Goal: Information Seeking & Learning: Compare options

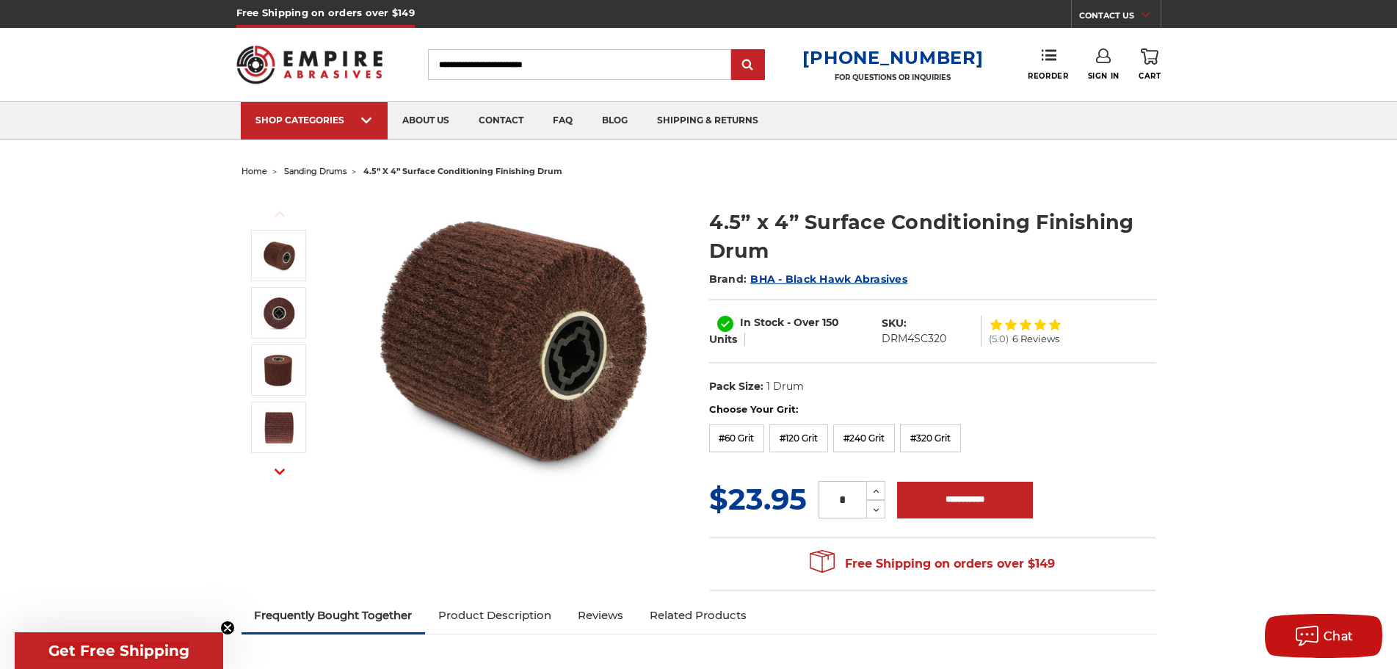
click at [554, 361] on img at bounding box center [514, 339] width 294 height 294
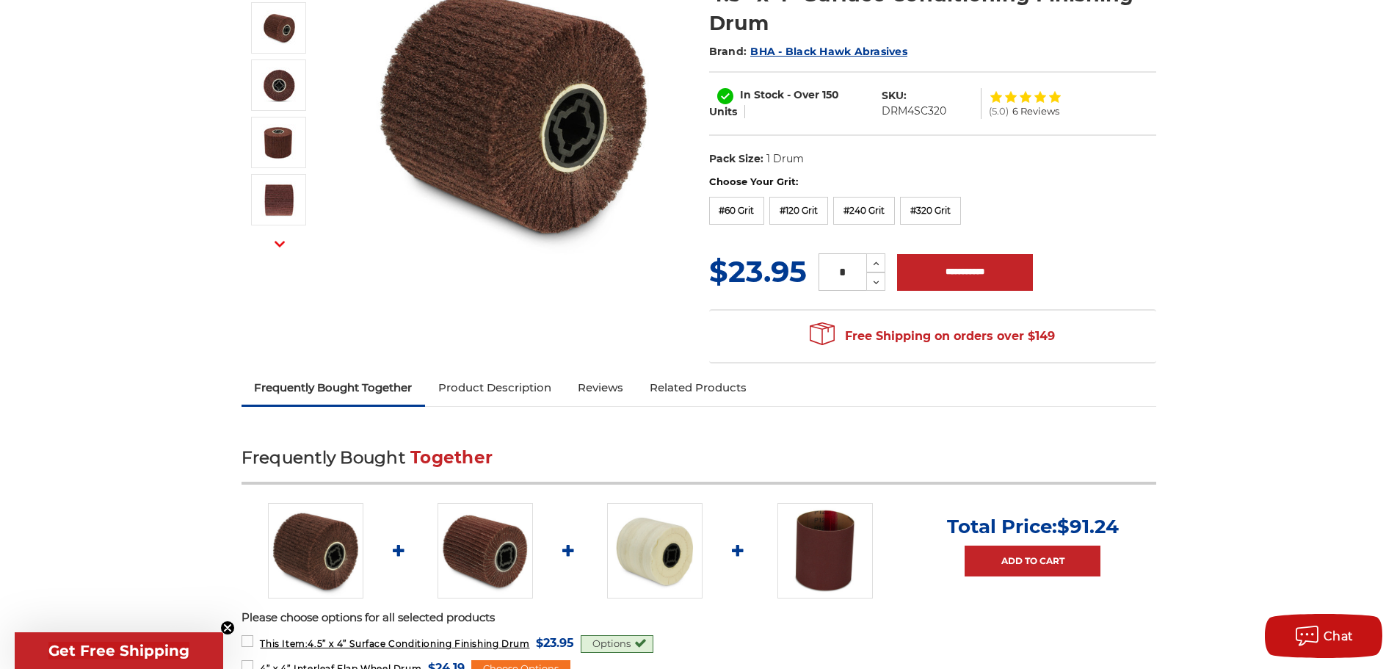
scroll to position [441, 0]
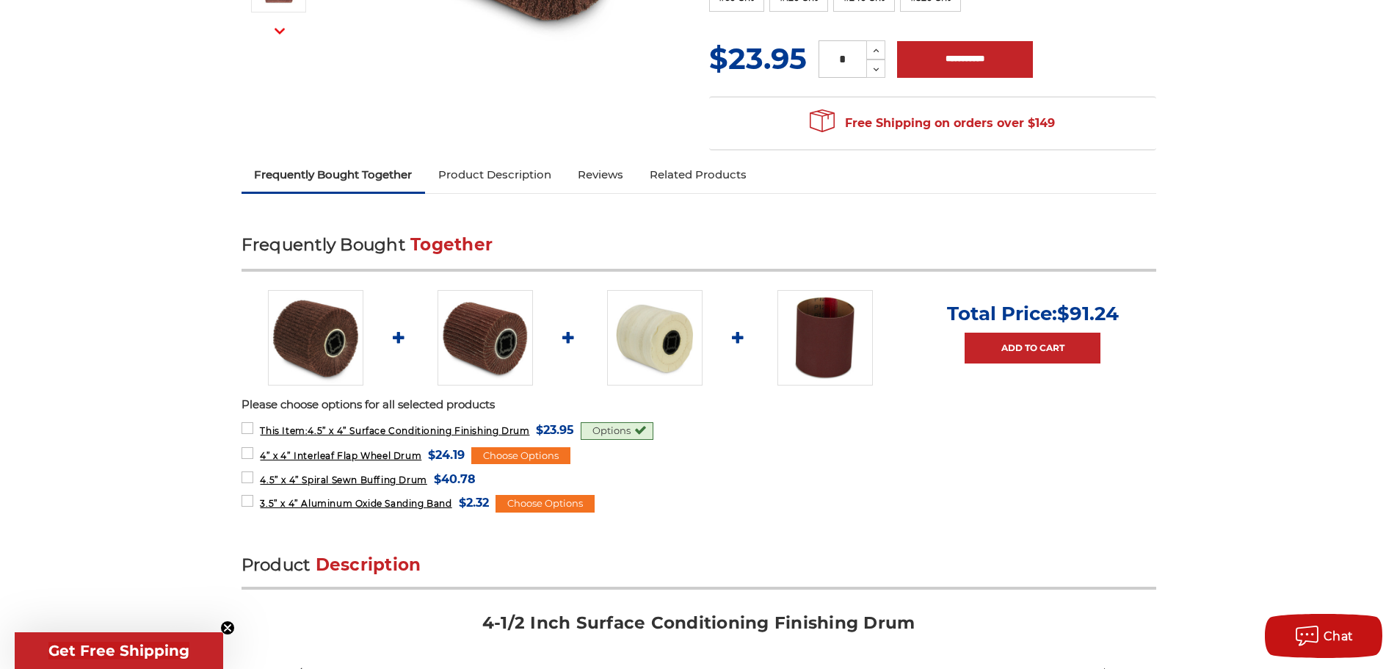
click at [658, 342] on img at bounding box center [654, 337] width 95 height 95
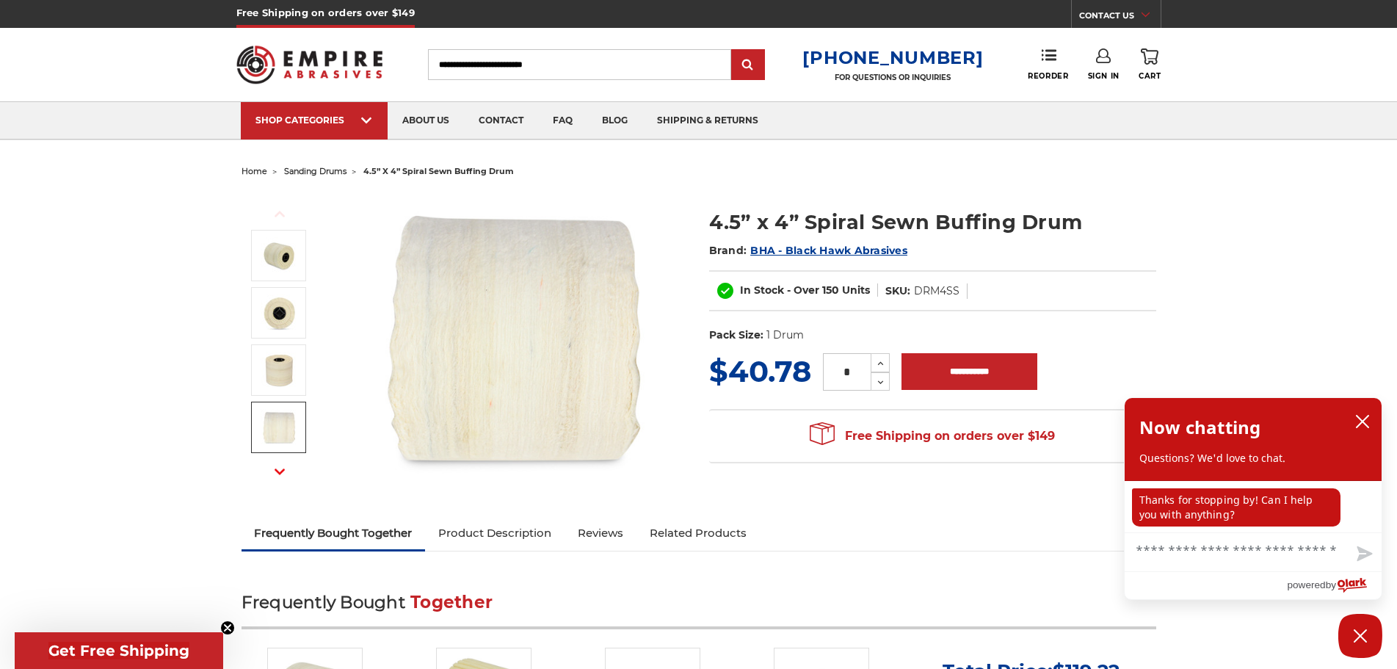
click at [299, 419] on link at bounding box center [278, 427] width 55 height 51
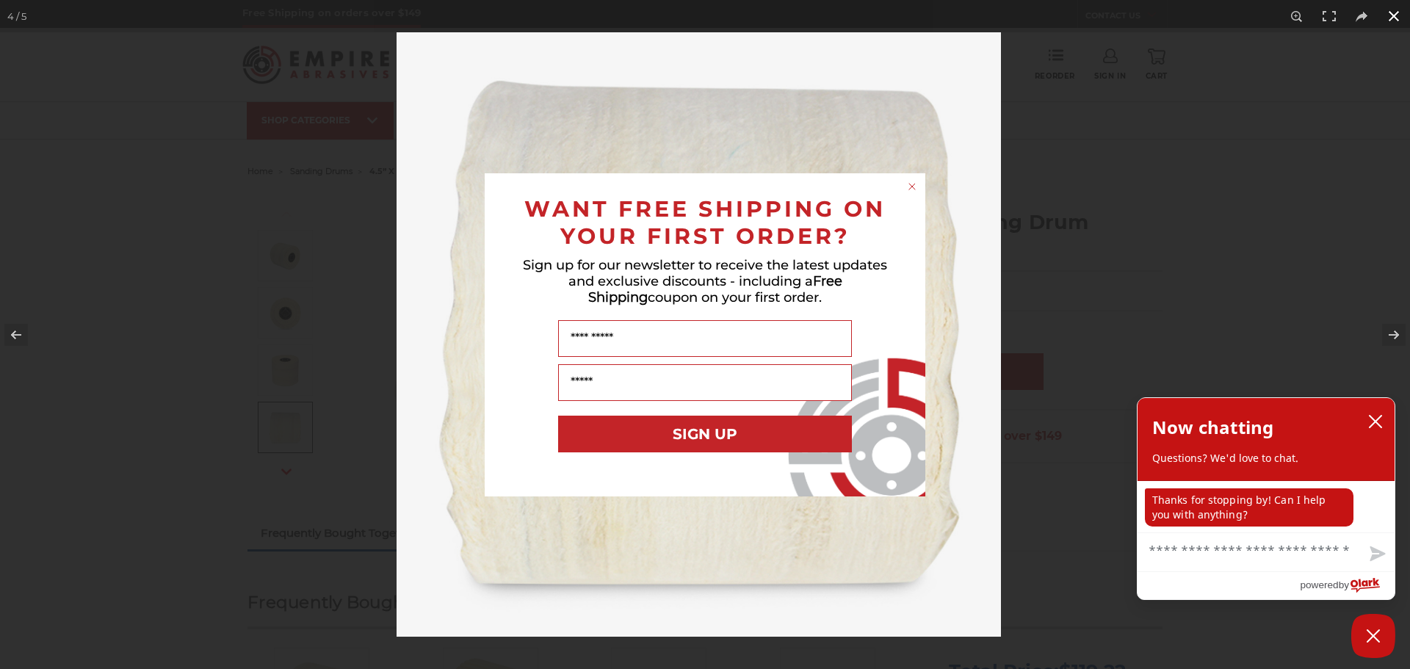
click at [1392, 336] on div "Close dialog WANT FREE SHIPPING ON YOUR FIRST ORDER? Sign up for our newsletter…" at bounding box center [705, 334] width 1410 height 669
click at [1386, 336] on div "Close dialog WANT FREE SHIPPING ON YOUR FIRST ORDER? Sign up for our newsletter…" at bounding box center [705, 334] width 1410 height 669
click at [1392, 330] on div "Close dialog WANT FREE SHIPPING ON YOUR FIRST ORDER? Sign up for our newsletter…" at bounding box center [705, 334] width 1410 height 669
click at [16, 332] on div "Close dialog WANT FREE SHIPPING ON YOUR FIRST ORDER? Sign up for our newsletter…" at bounding box center [705, 334] width 1410 height 669
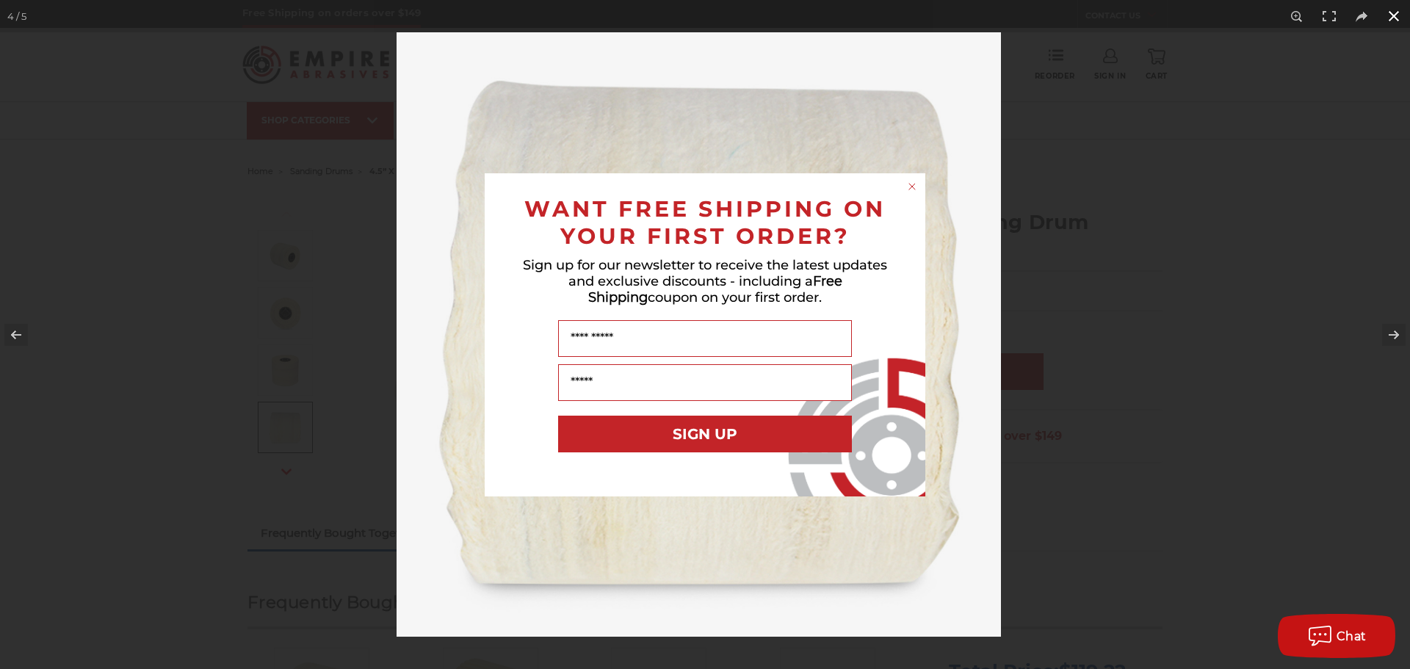
click at [913, 191] on circle "Close dialog" at bounding box center [912, 186] width 14 height 14
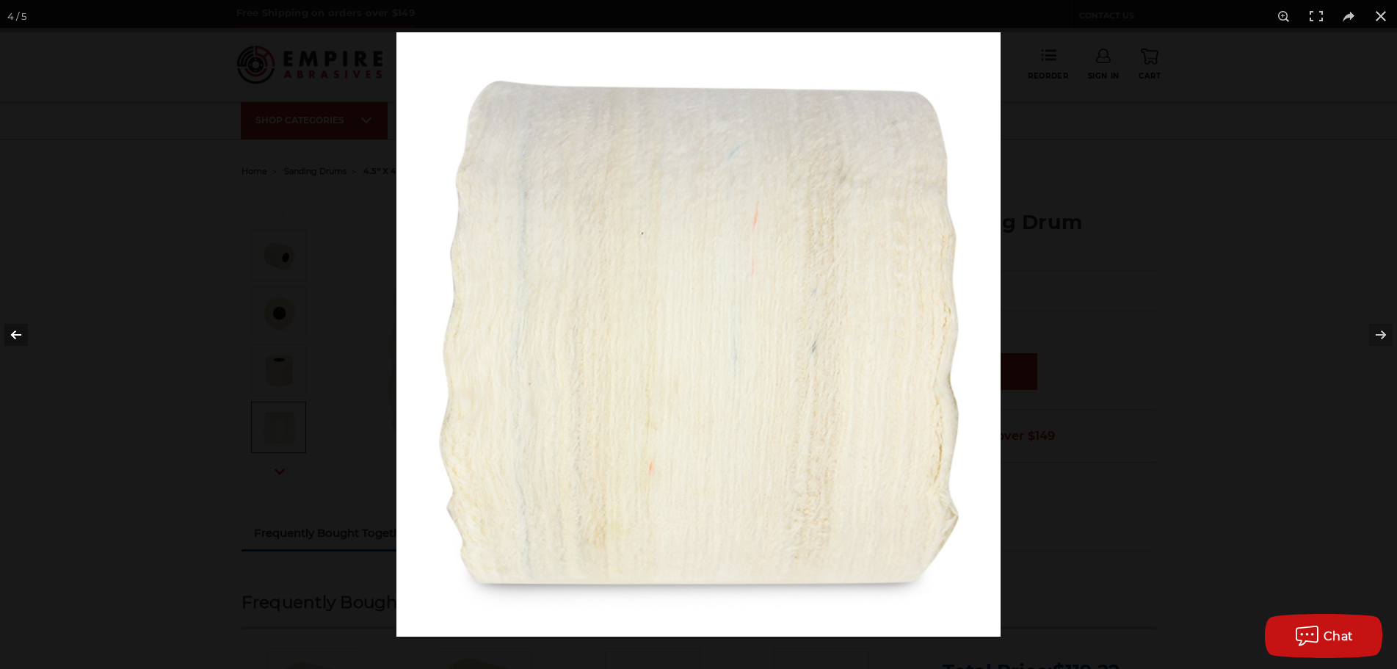
click at [6, 328] on button at bounding box center [25, 334] width 51 height 73
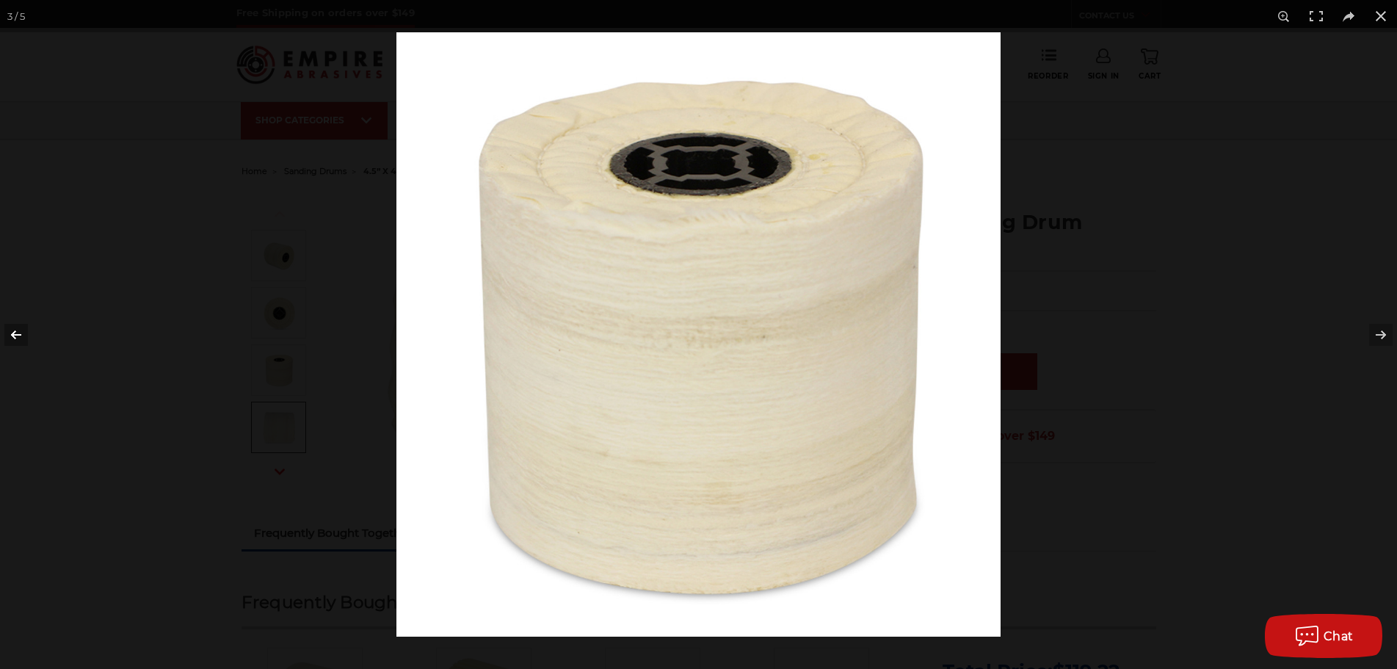
click at [6, 328] on button at bounding box center [25, 334] width 51 height 73
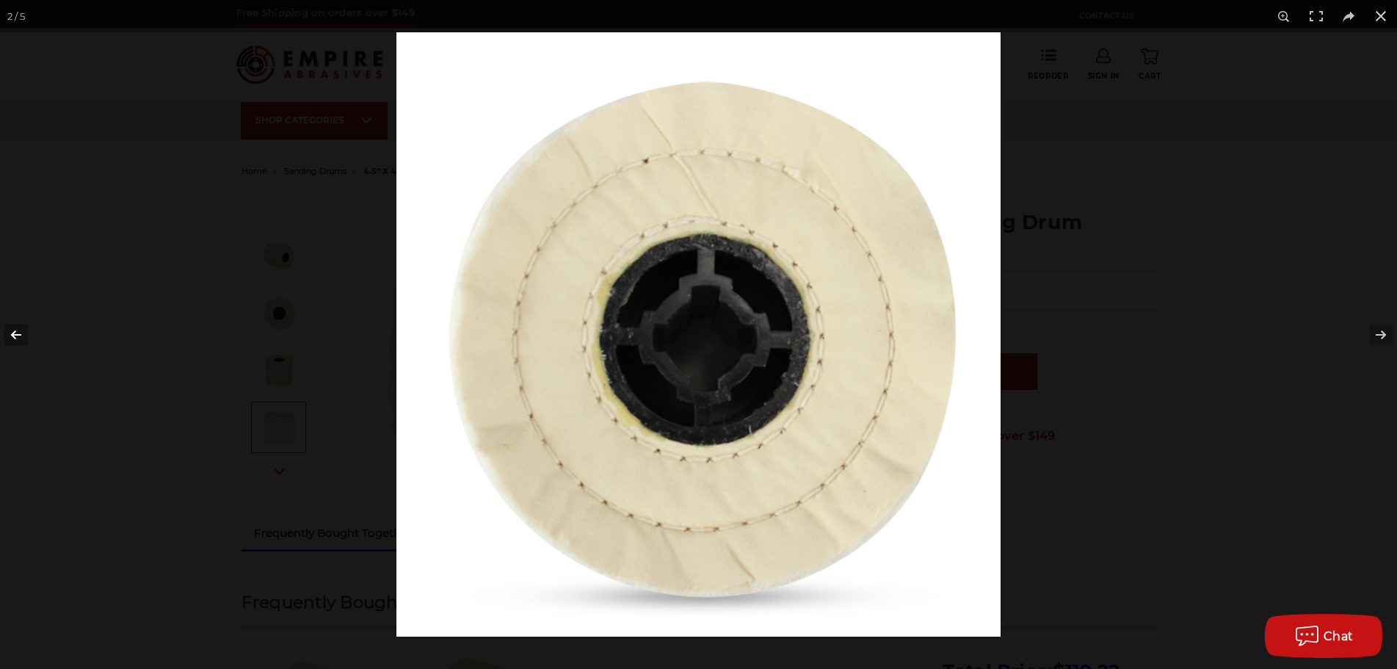
click at [6, 328] on button at bounding box center [25, 334] width 51 height 73
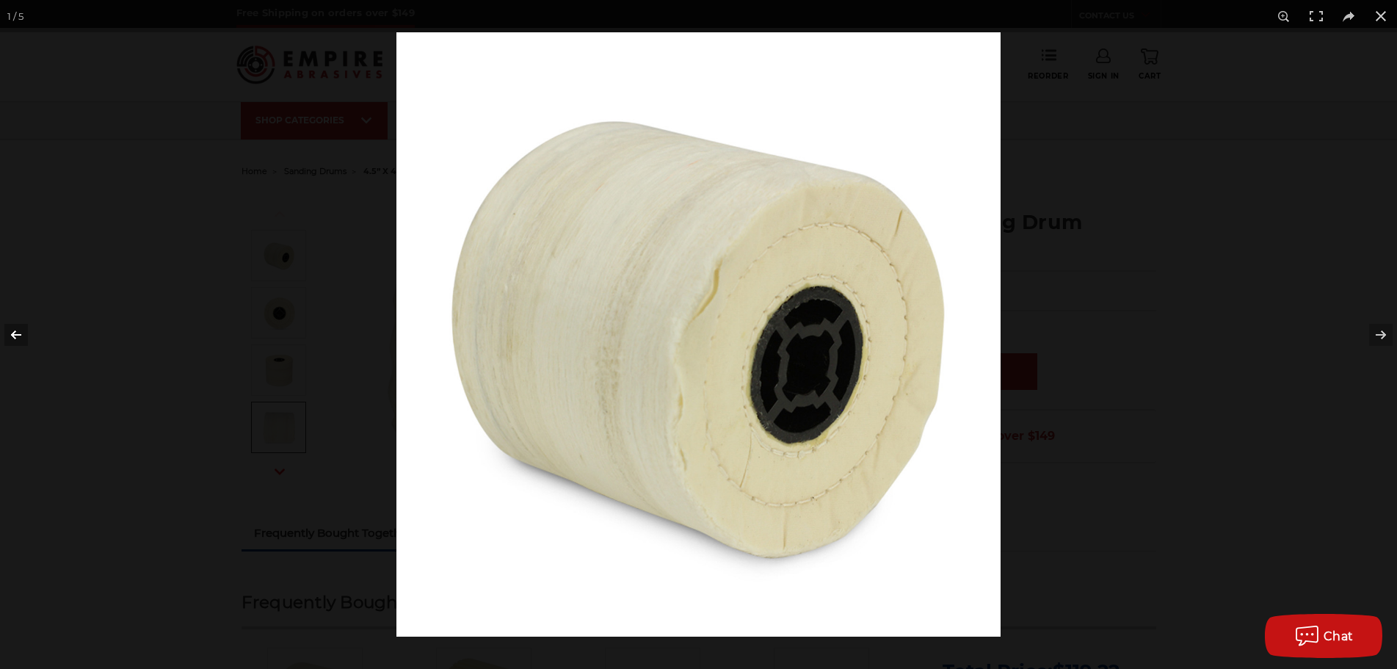
click at [6, 328] on button at bounding box center [25, 334] width 51 height 73
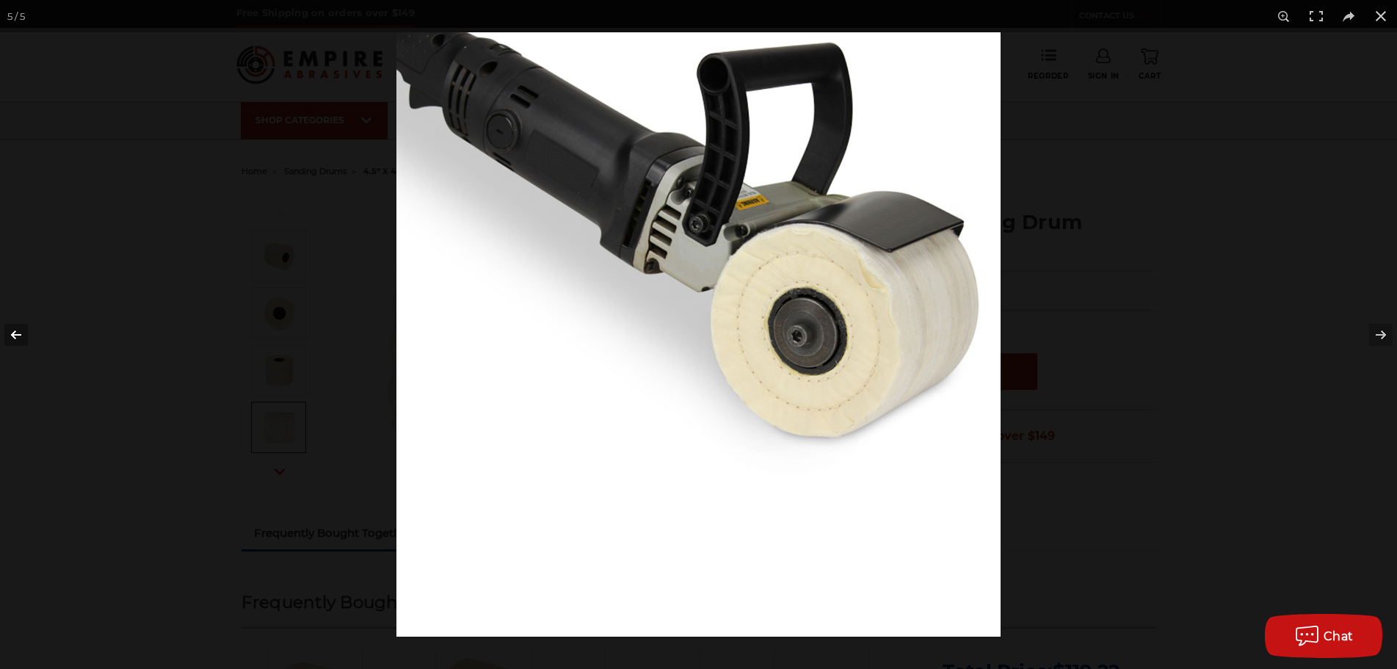
click at [6, 328] on button at bounding box center [25, 334] width 51 height 73
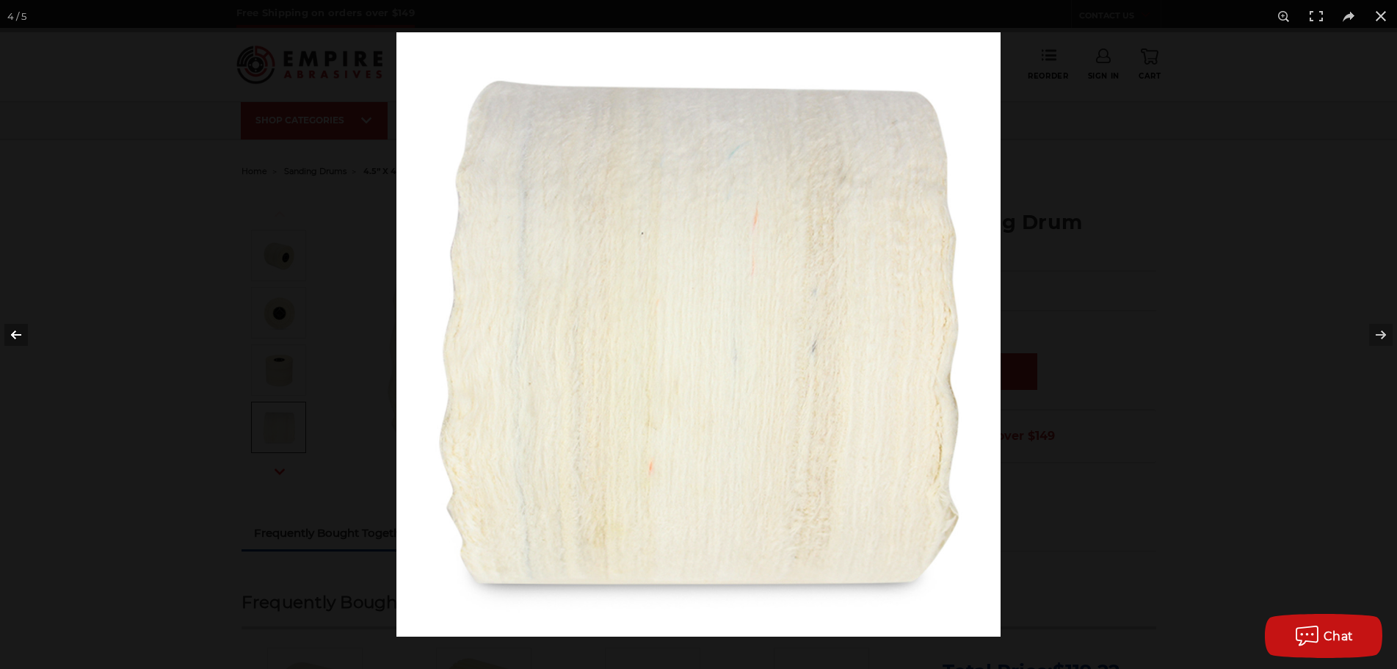
click at [6, 328] on button at bounding box center [25, 334] width 51 height 73
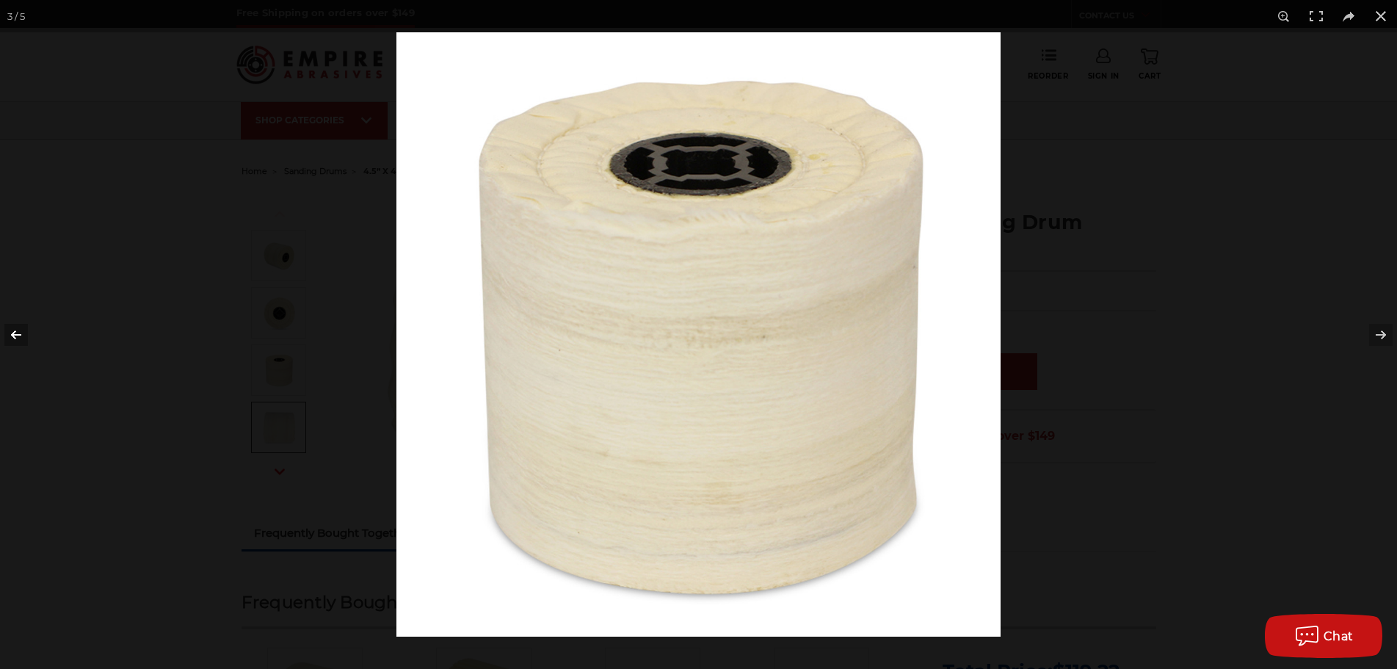
click at [6, 328] on button at bounding box center [25, 334] width 51 height 73
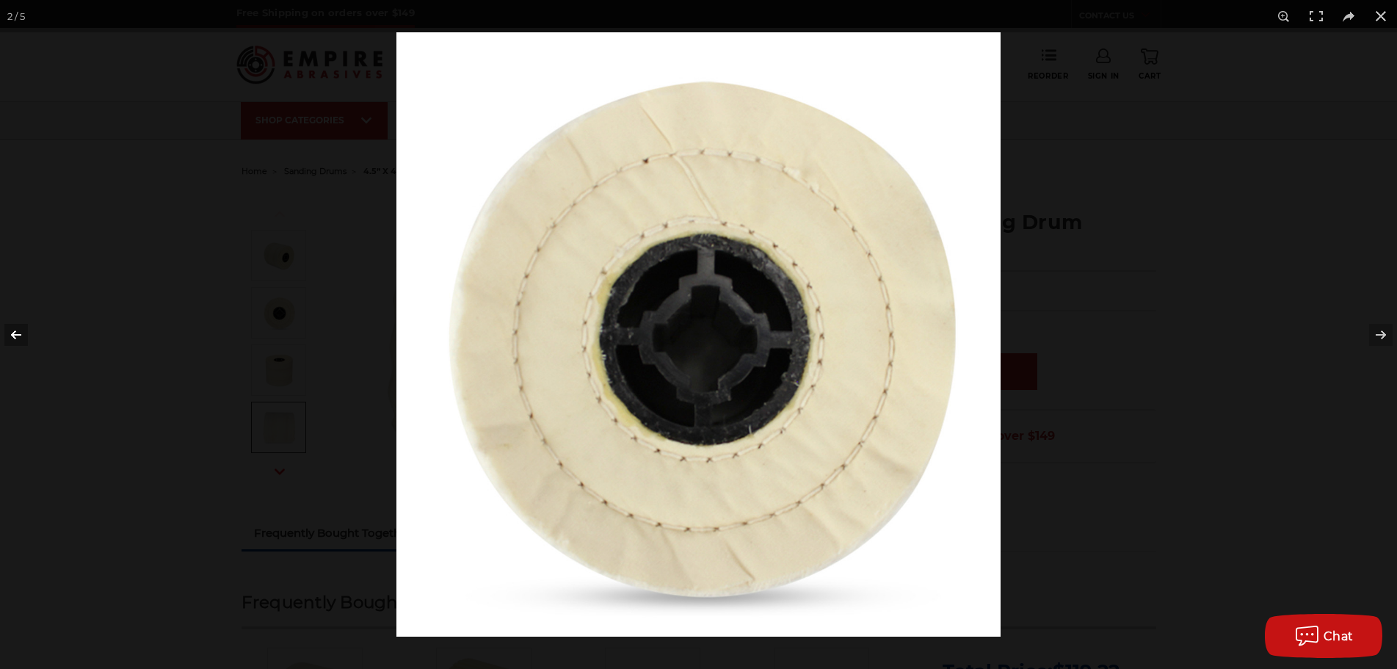
click at [6, 328] on button at bounding box center [25, 334] width 51 height 73
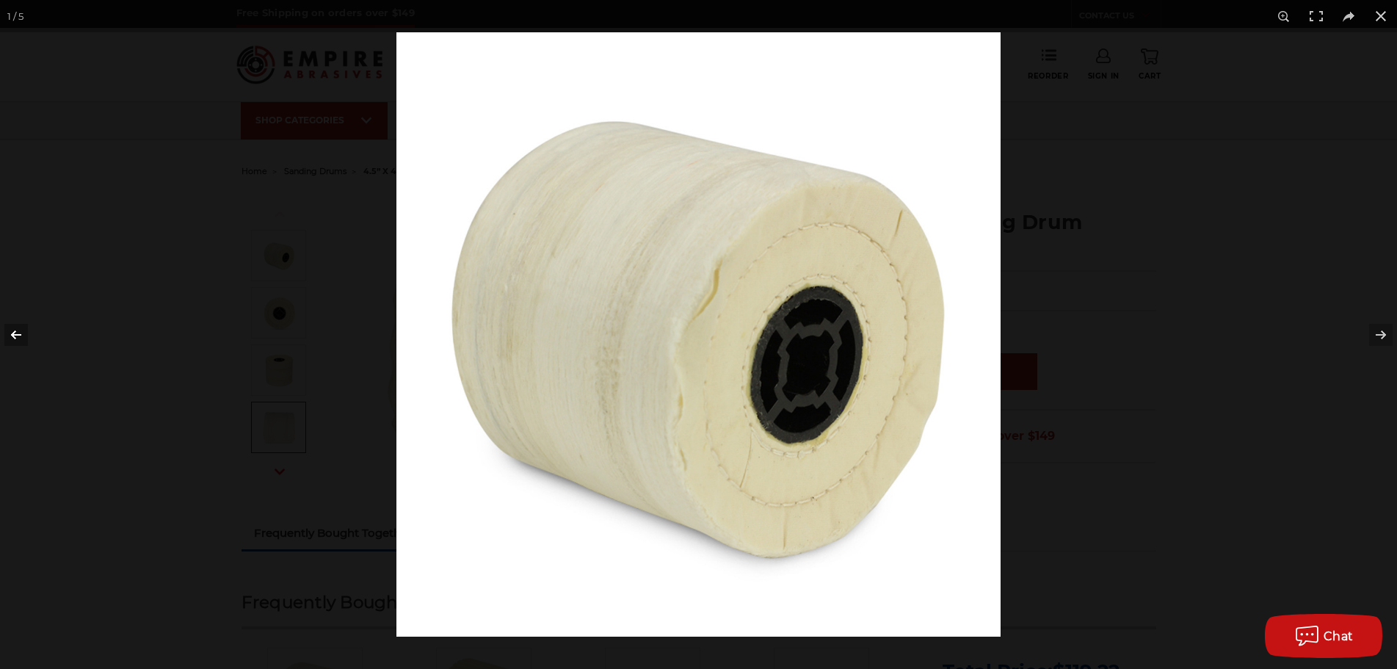
click at [6, 328] on button at bounding box center [25, 334] width 51 height 73
